Goal: Communication & Community: Answer question/provide support

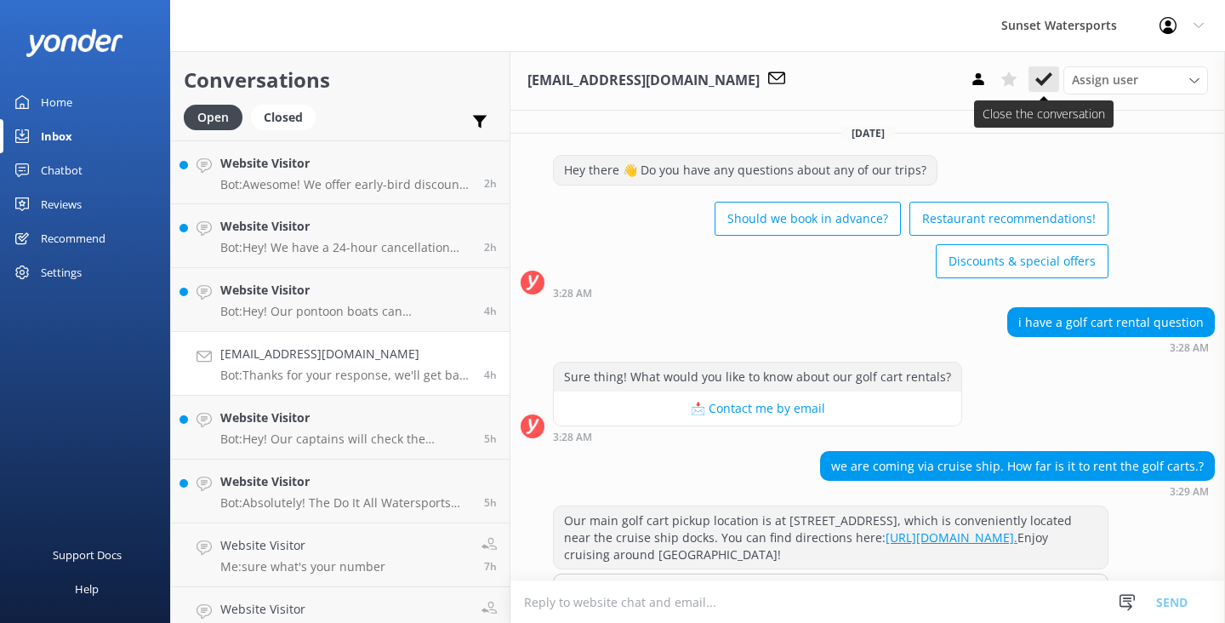
scroll to position [686, 0]
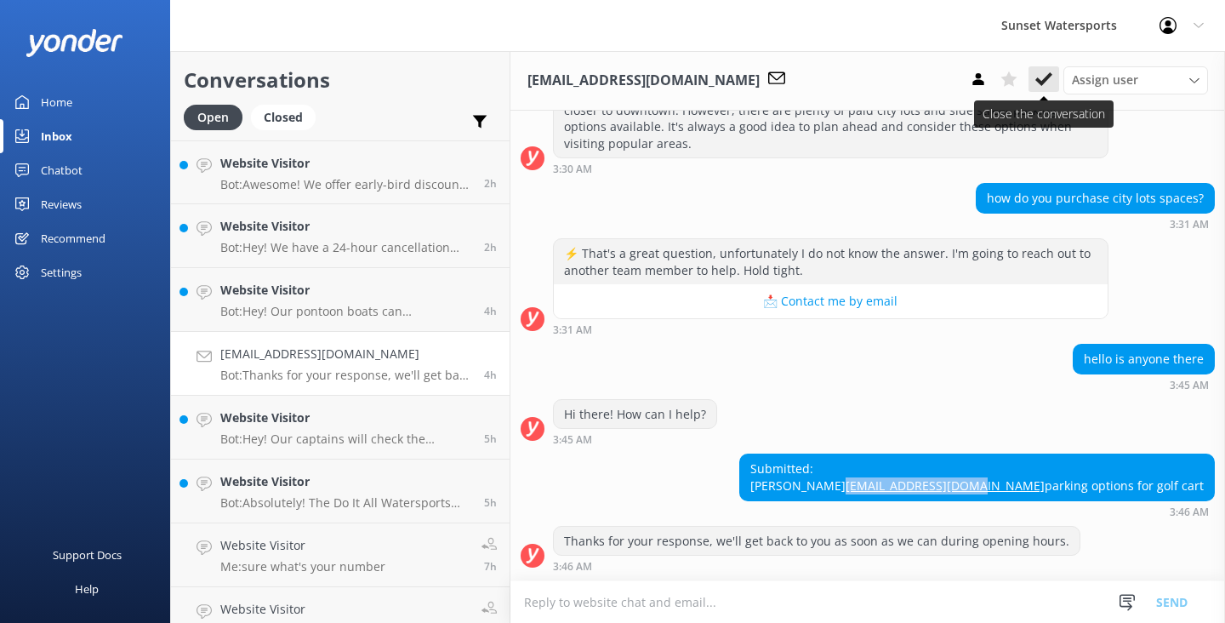
click at [1046, 83] on icon at bounding box center [1043, 79] width 17 height 17
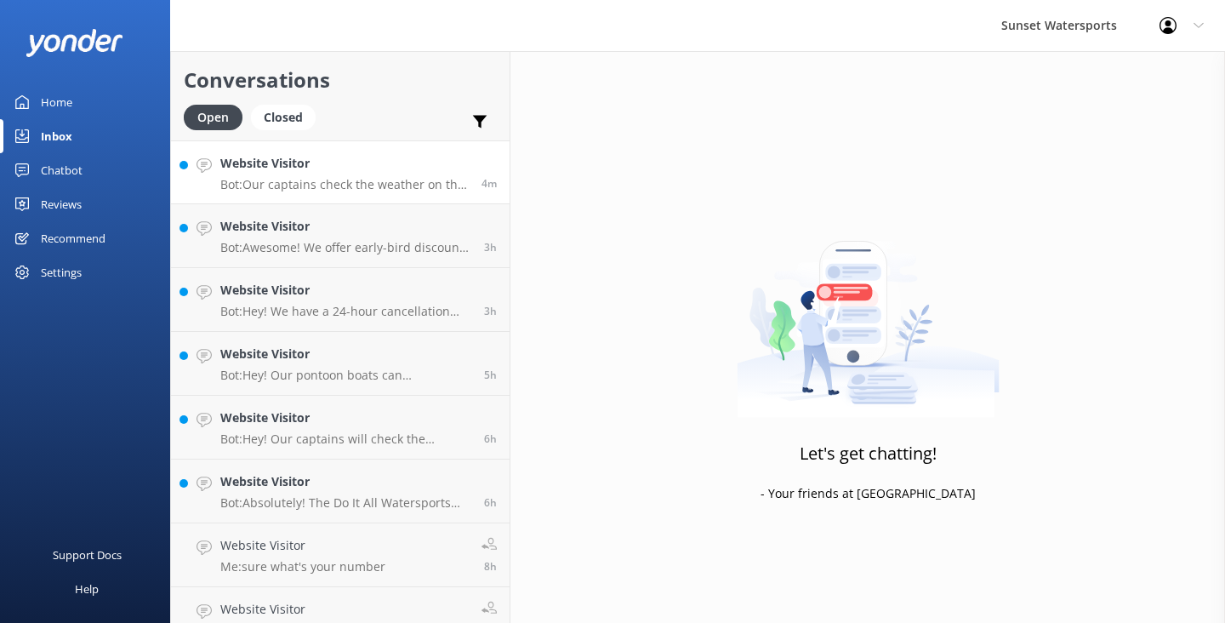
click at [342, 195] on link "Website Visitor Bot: Our captains check the weather on the day of your trip to …" at bounding box center [340, 172] width 339 height 64
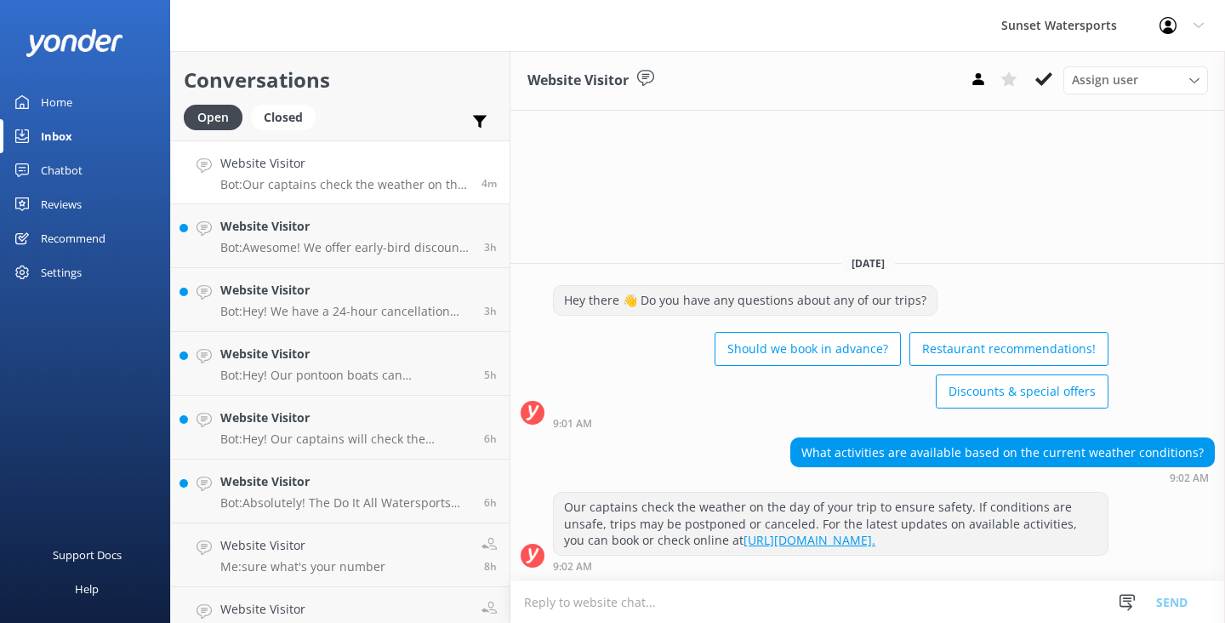
click at [573, 606] on textarea at bounding box center [867, 602] width 715 height 42
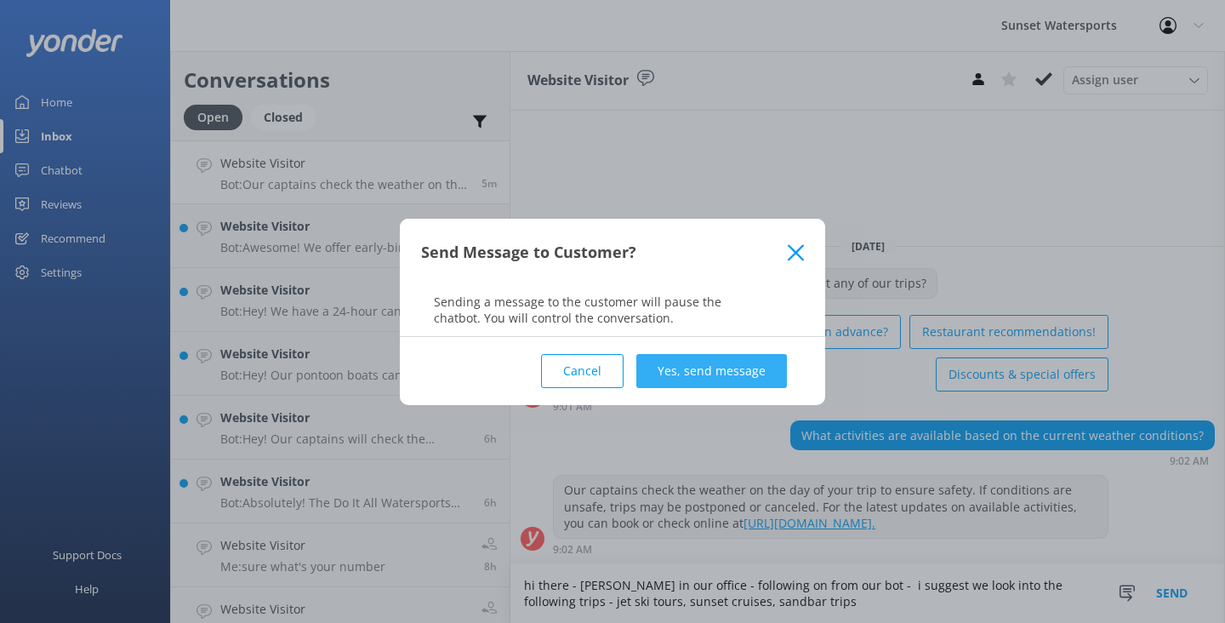
type textarea "hi there - [PERSON_NAME] in our office - following on from our bot - i suggest …"
click at [705, 384] on button "Yes, send message" at bounding box center [711, 371] width 151 height 34
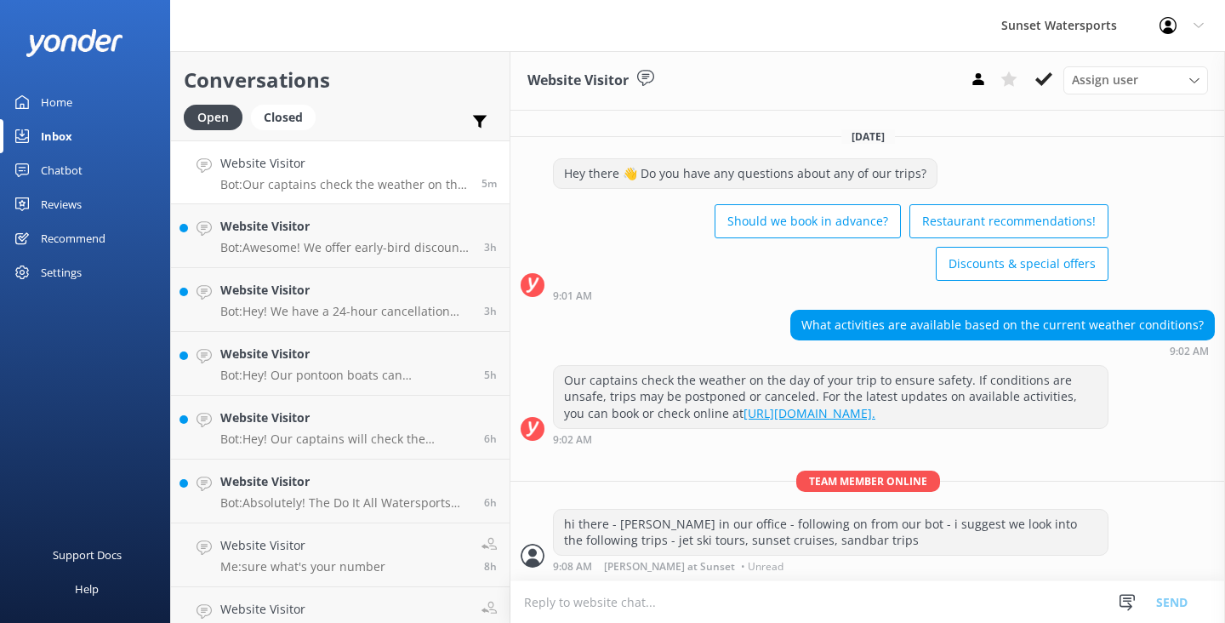
scroll to position [29, 0]
click at [576, 595] on textarea at bounding box center [867, 602] width 715 height 42
type textarea "how long left of your vacation here?"
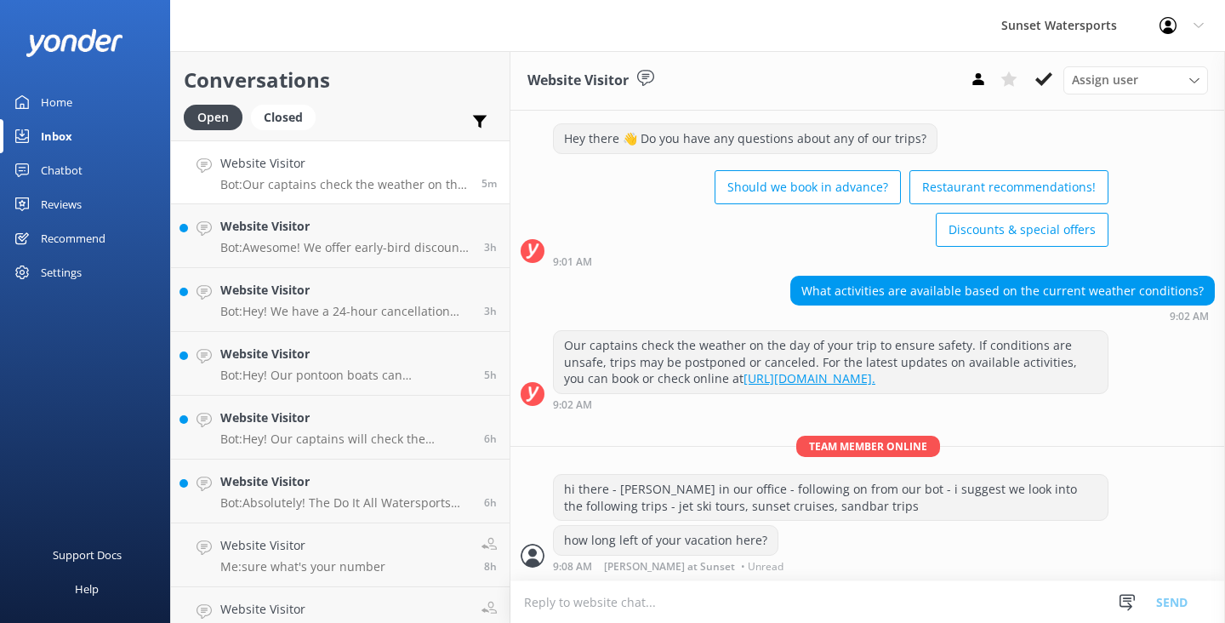
scroll to position [64, 0]
click at [1043, 81] on use at bounding box center [1043, 79] width 17 height 14
